Goal: Information Seeking & Learning: Check status

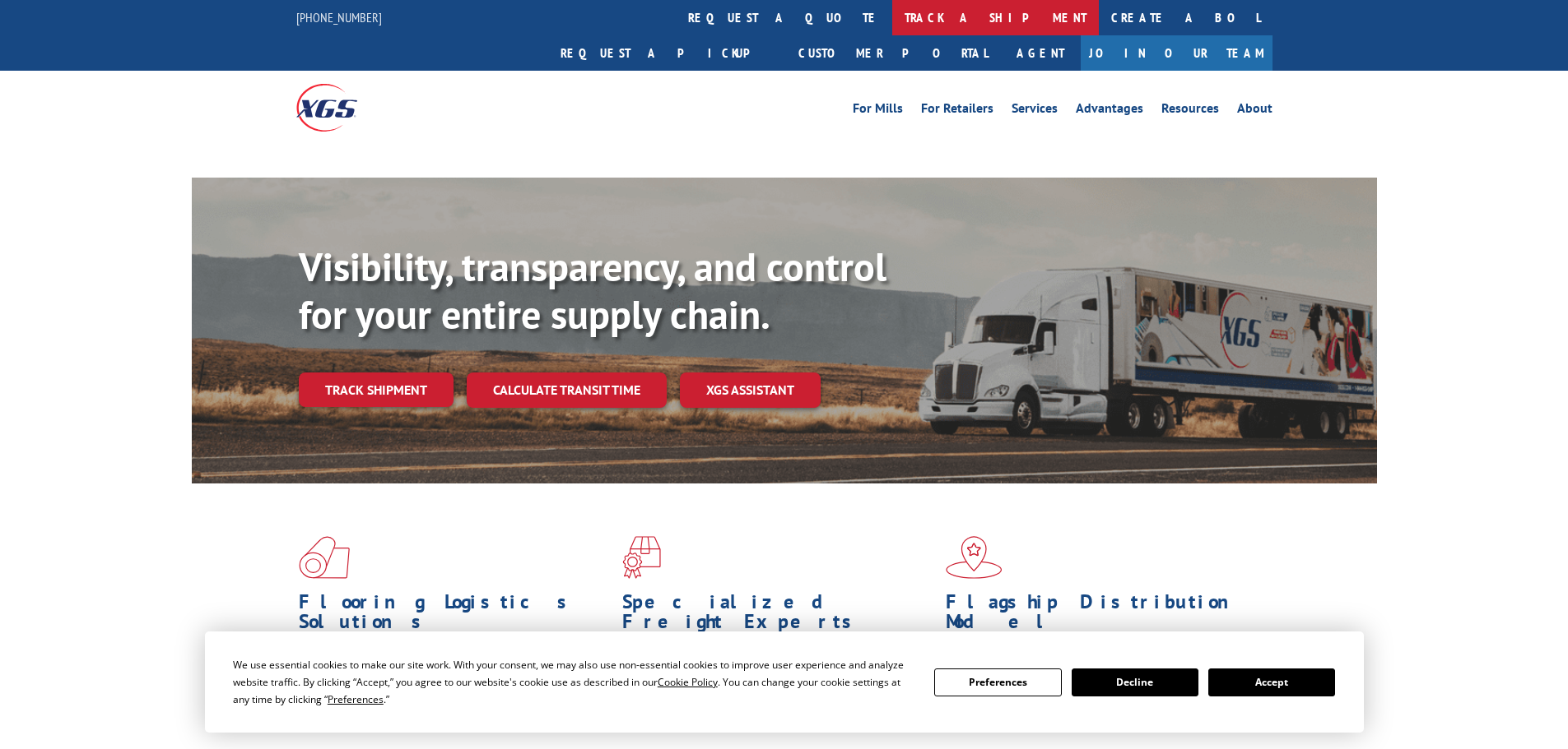
click at [892, 24] on link "track a shipment" at bounding box center [995, 18] width 207 height 36
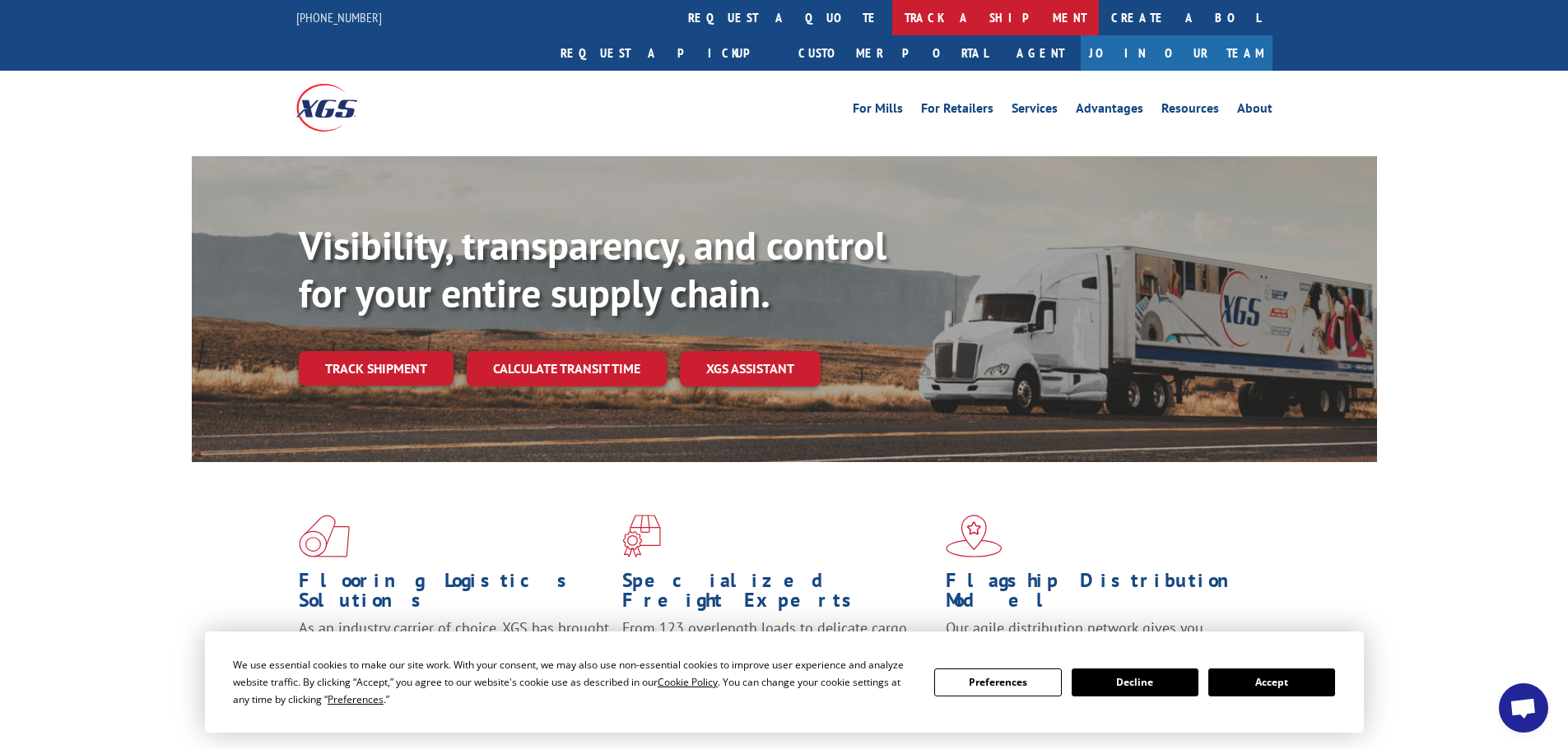
click at [892, 18] on link "track a shipment" at bounding box center [995, 18] width 207 height 36
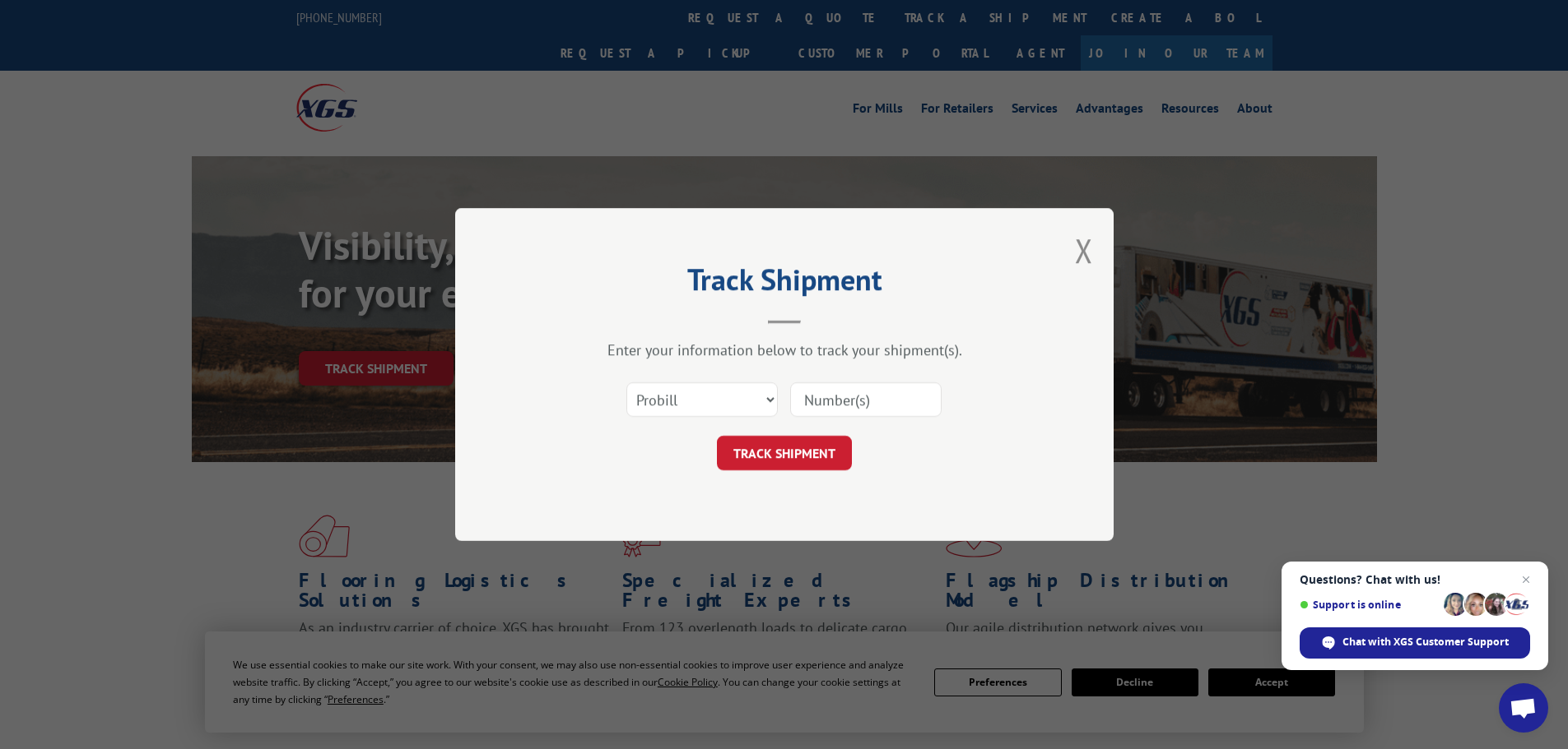
click at [844, 388] on input at bounding box center [865, 400] width 151 height 35
paste input "17469942"
type input "17469942"
click at [834, 453] on button "TRACK SHIPMENT" at bounding box center [784, 453] width 135 height 35
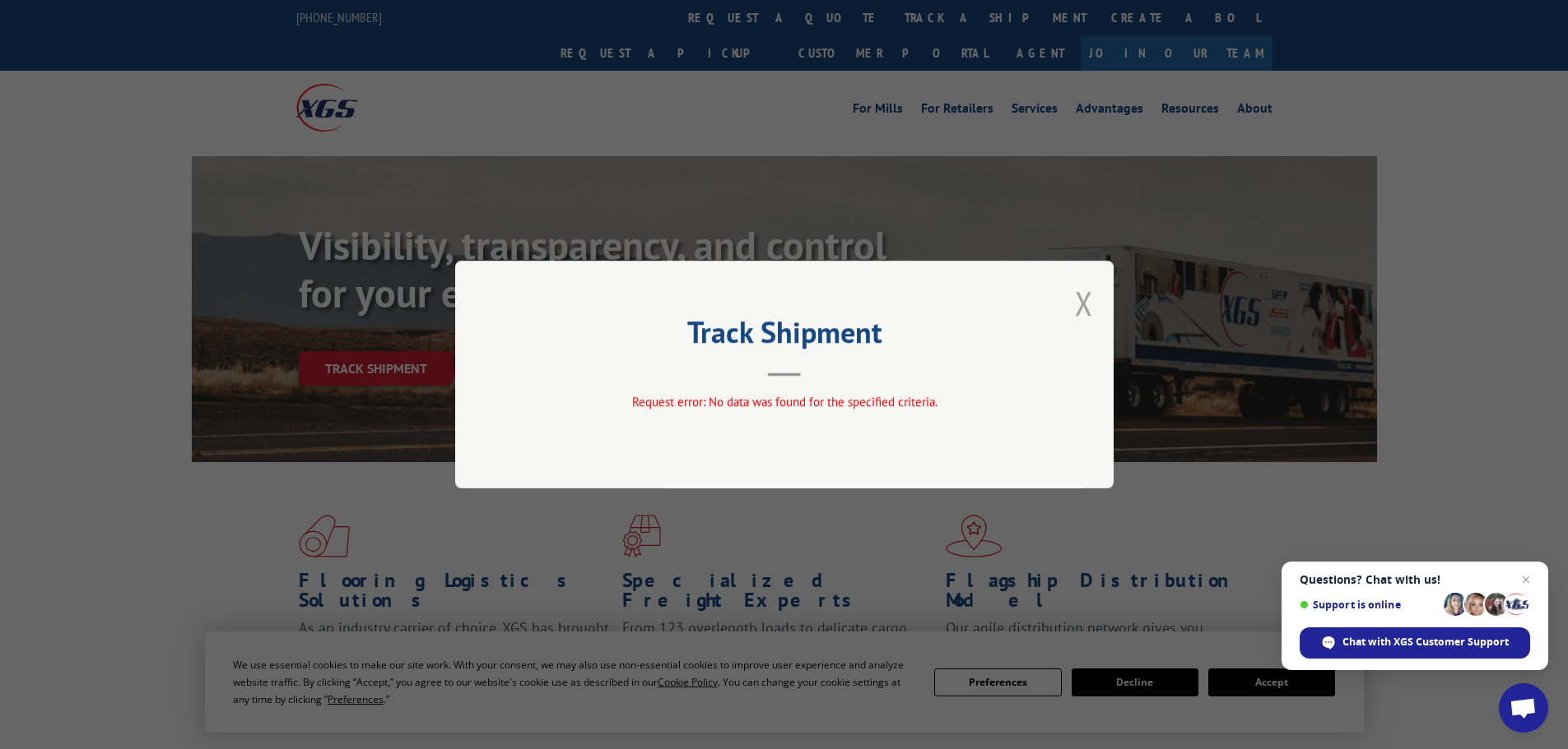
click at [1087, 303] on button "Close modal" at bounding box center [1084, 303] width 18 height 43
